Goal: Information Seeking & Learning: Learn about a topic

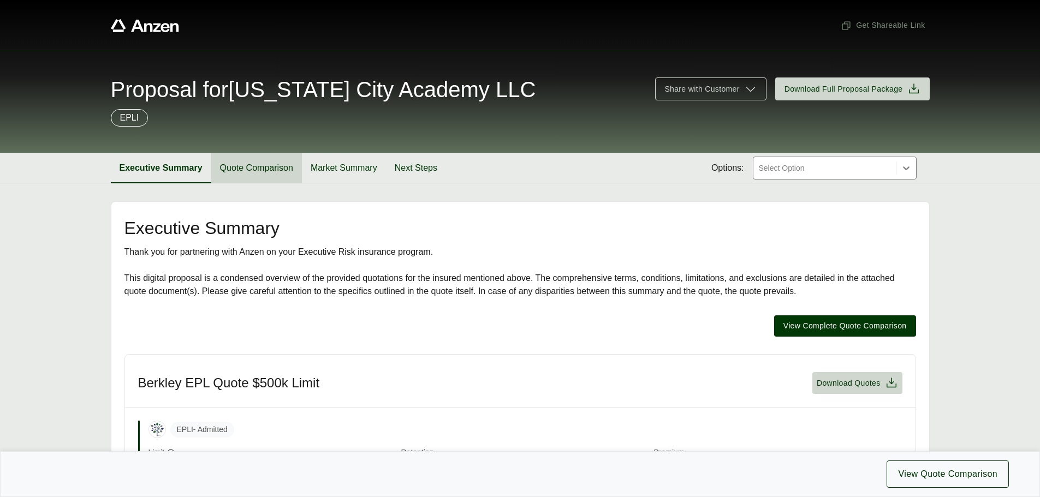
click at [277, 170] on button "Quote Comparison" at bounding box center [256, 168] width 91 height 31
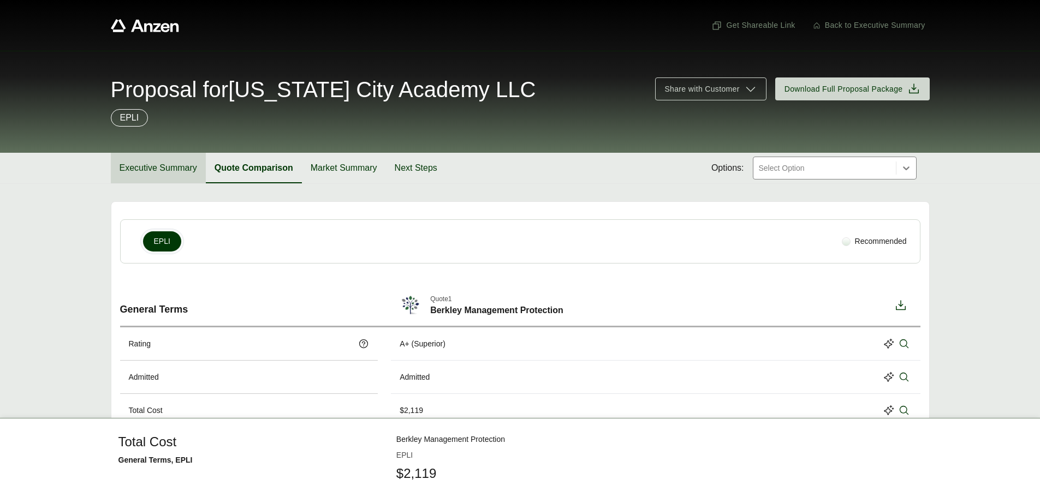
click at [170, 166] on button "Executive Summary" at bounding box center [158, 168] width 95 height 31
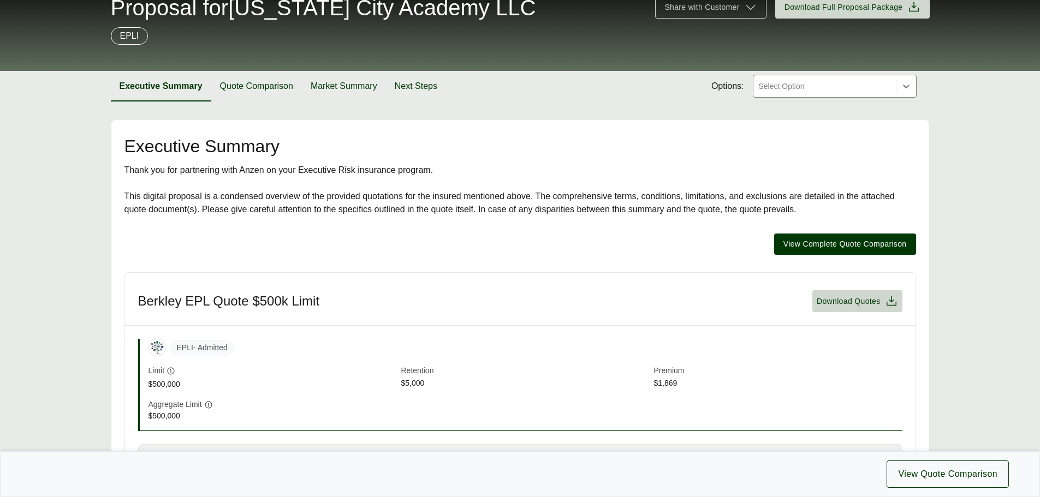
scroll to position [55, 0]
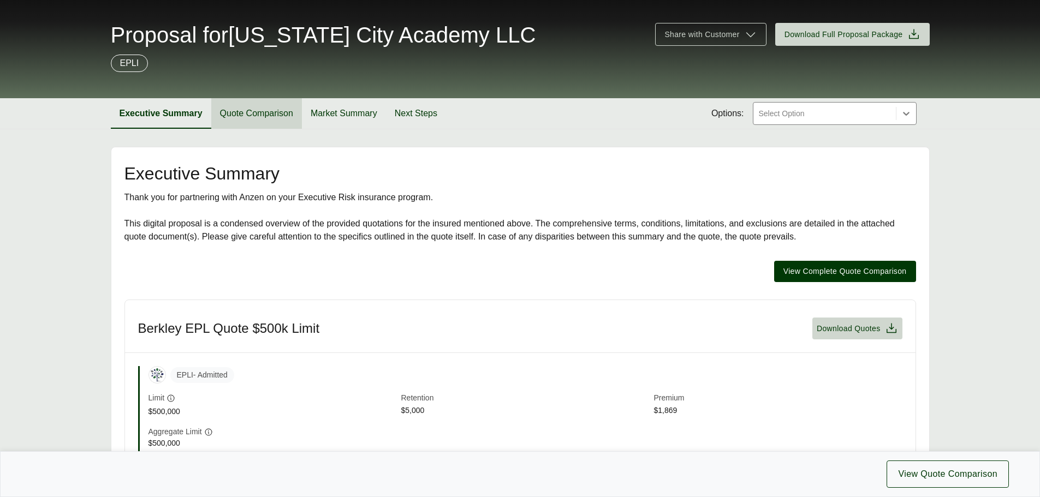
click at [271, 112] on button "Quote Comparison" at bounding box center [256, 113] width 91 height 31
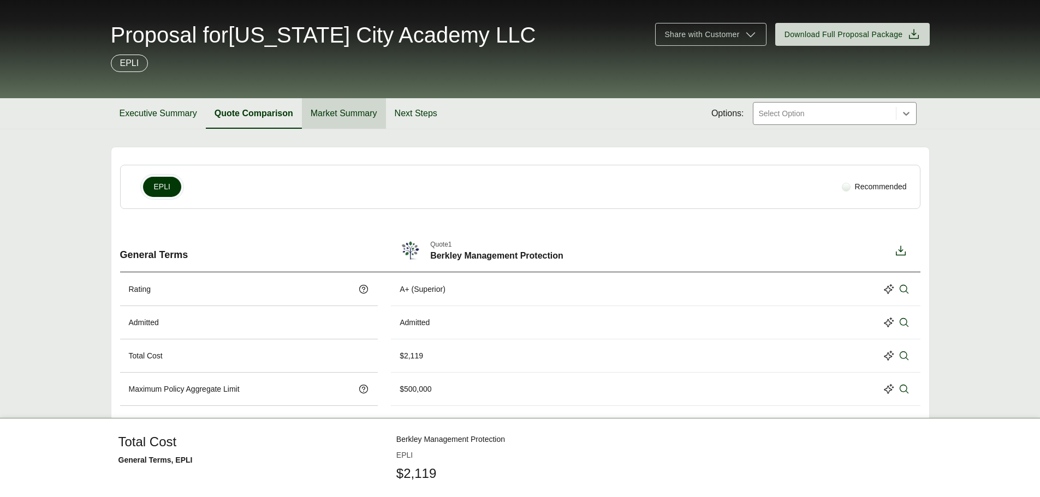
click at [318, 110] on button "Market Summary" at bounding box center [344, 113] width 84 height 31
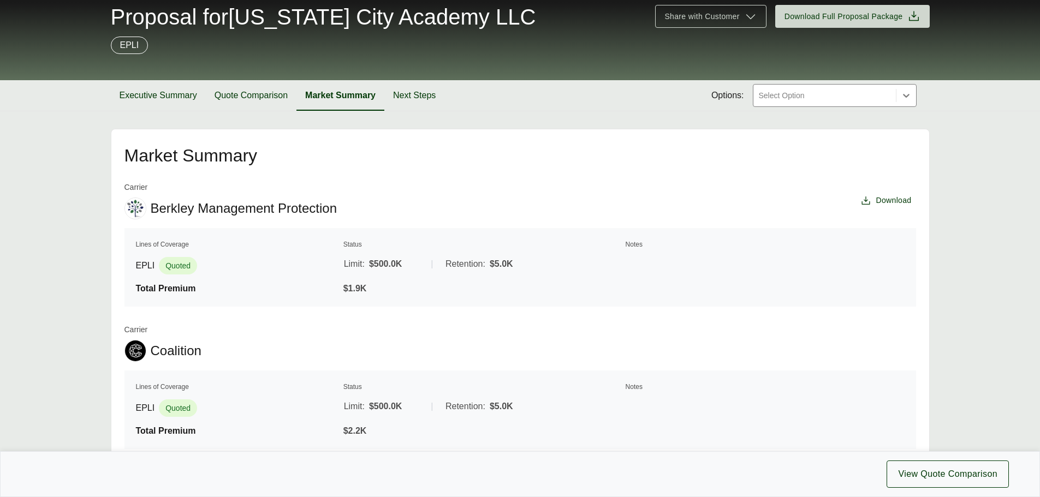
scroll to position [44, 0]
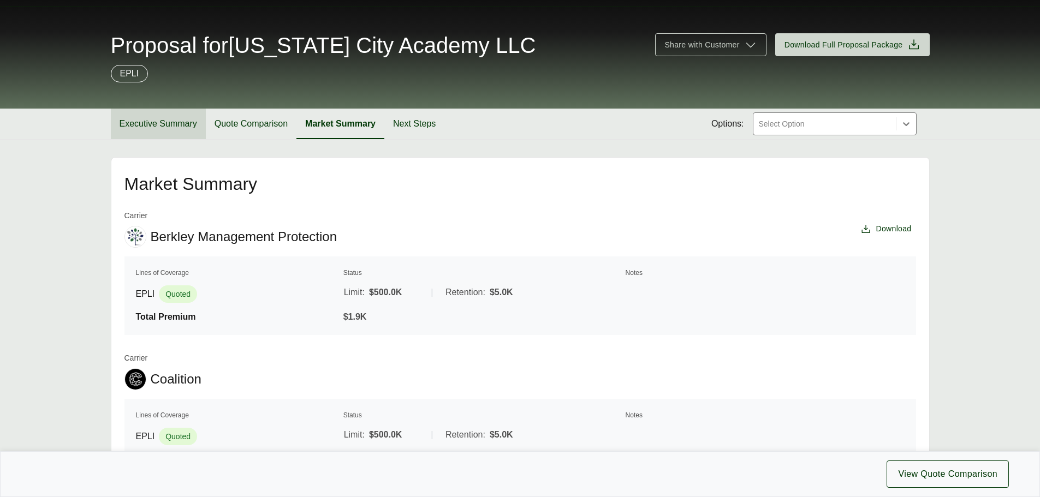
click at [158, 123] on button "Executive Summary" at bounding box center [158, 124] width 95 height 31
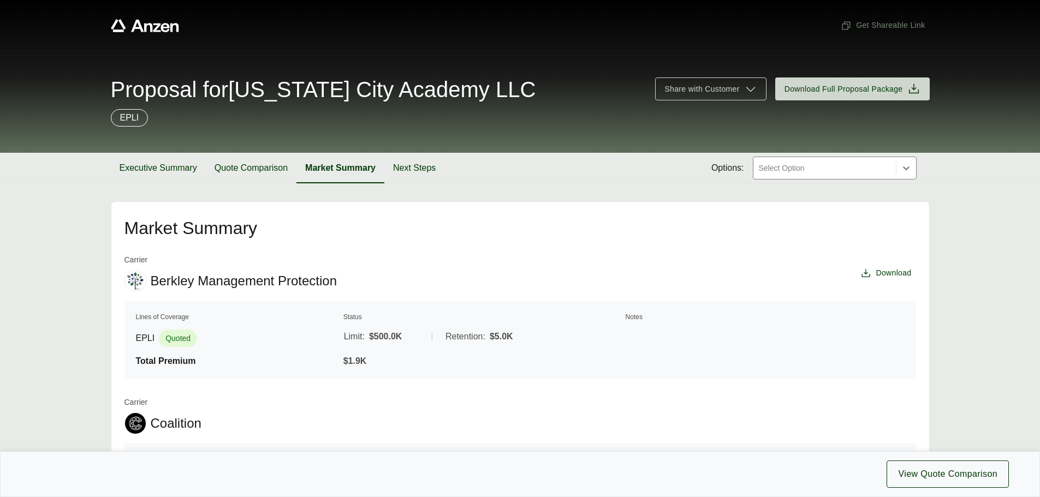
scroll to position [44, 0]
